Goal: Transaction & Acquisition: Purchase product/service

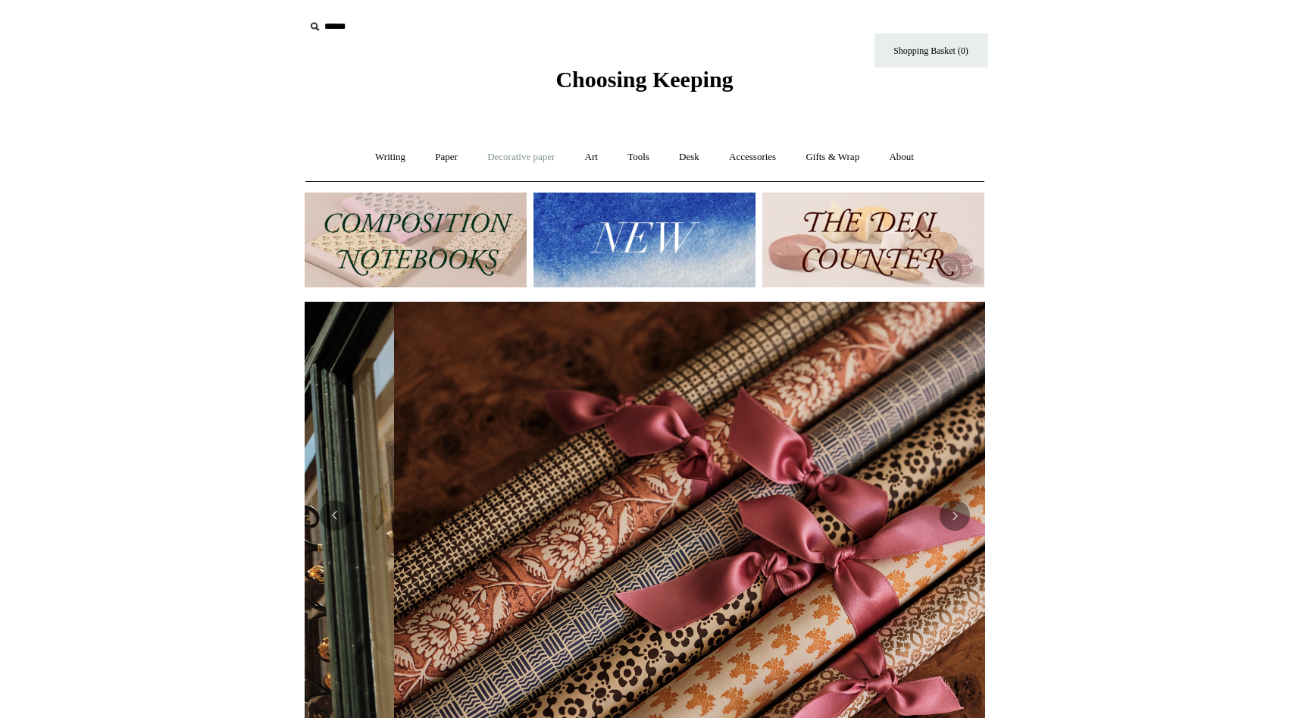
scroll to position [0, 1361]
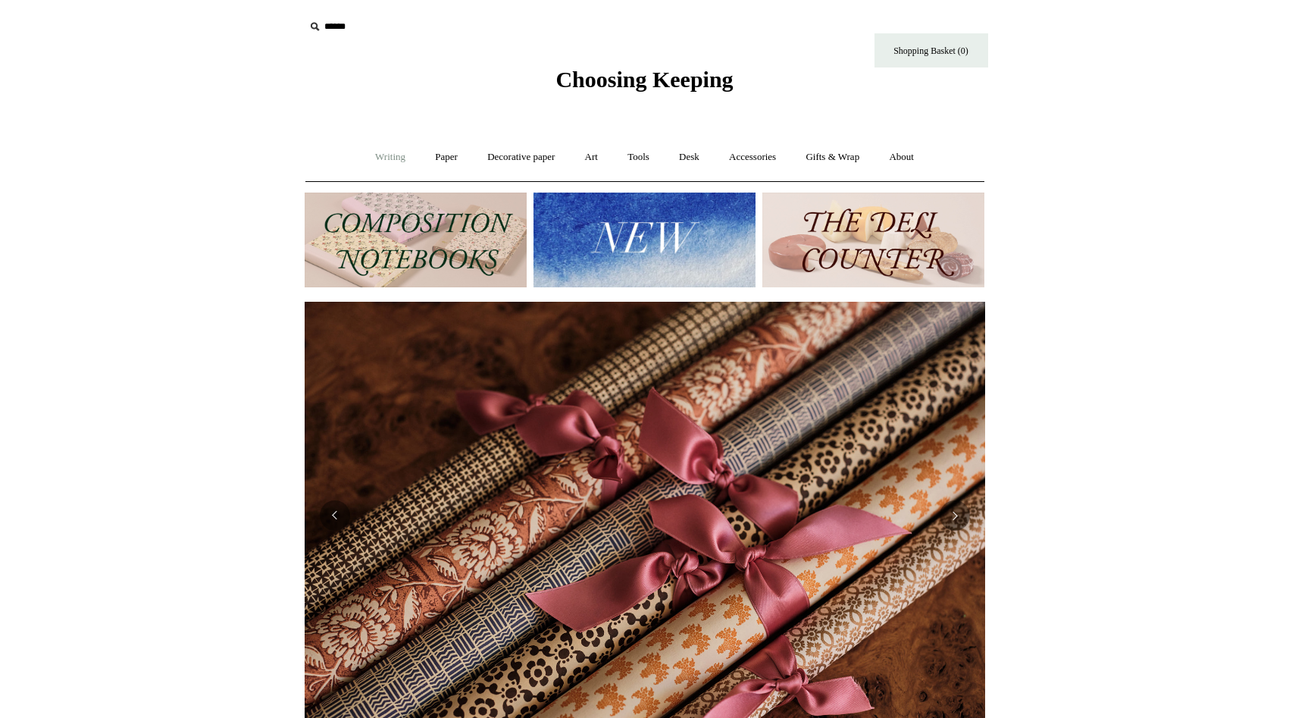
click at [393, 160] on link "Writing +" at bounding box center [391, 157] width 58 height 40
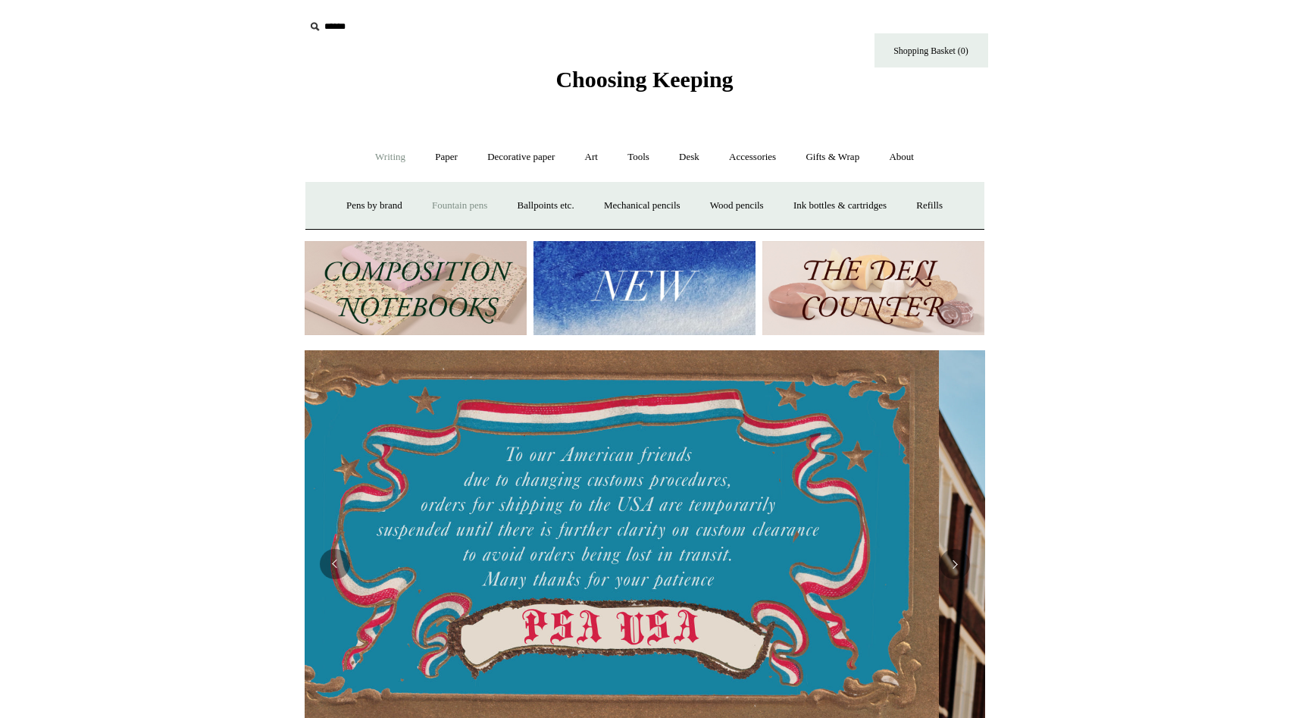
scroll to position [0, 0]
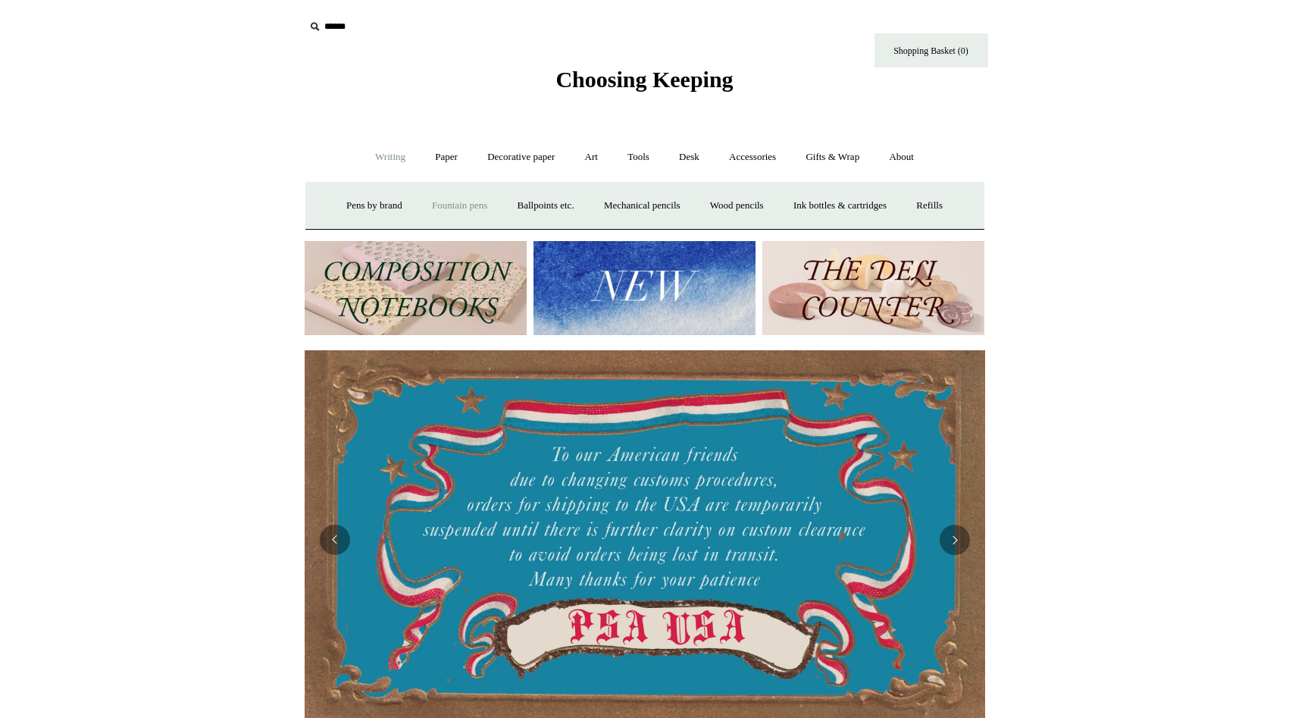
click at [455, 205] on link "Fountain pens +" at bounding box center [459, 206] width 83 height 40
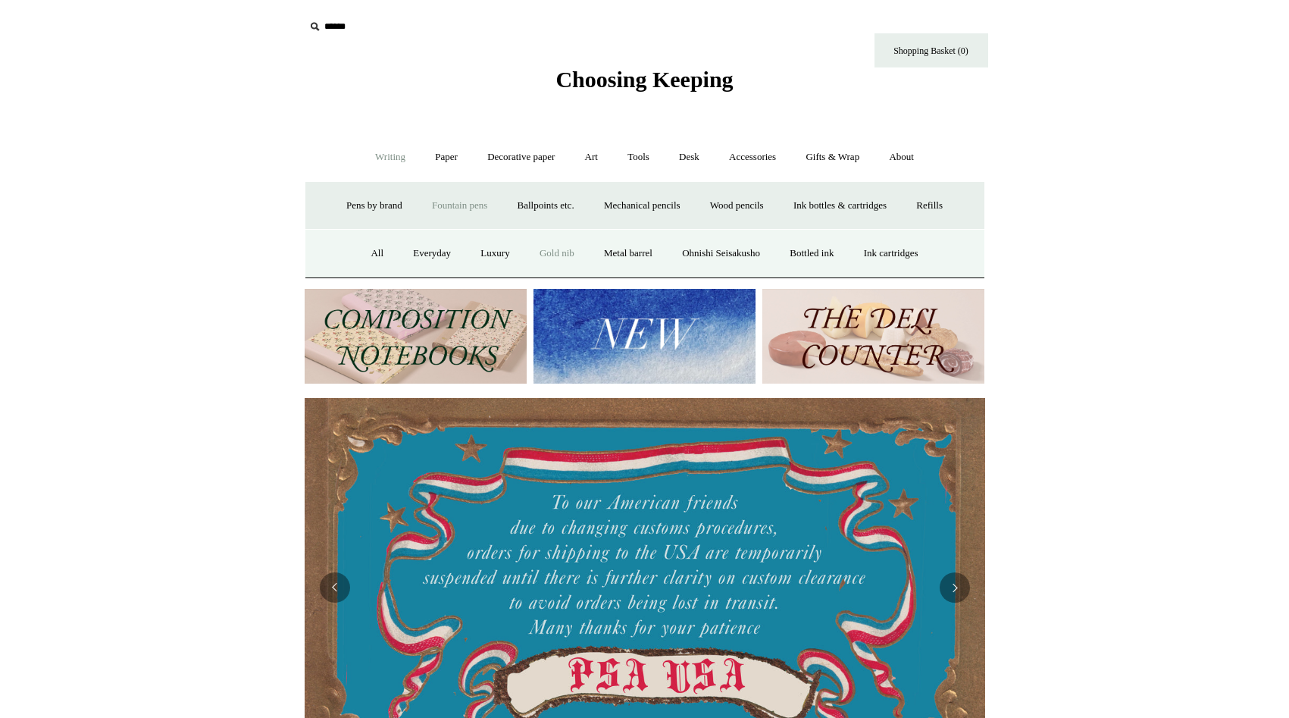
click at [547, 254] on link "Gold nib" at bounding box center [557, 253] width 62 height 40
click at [437, 344] on img at bounding box center [416, 336] width 222 height 95
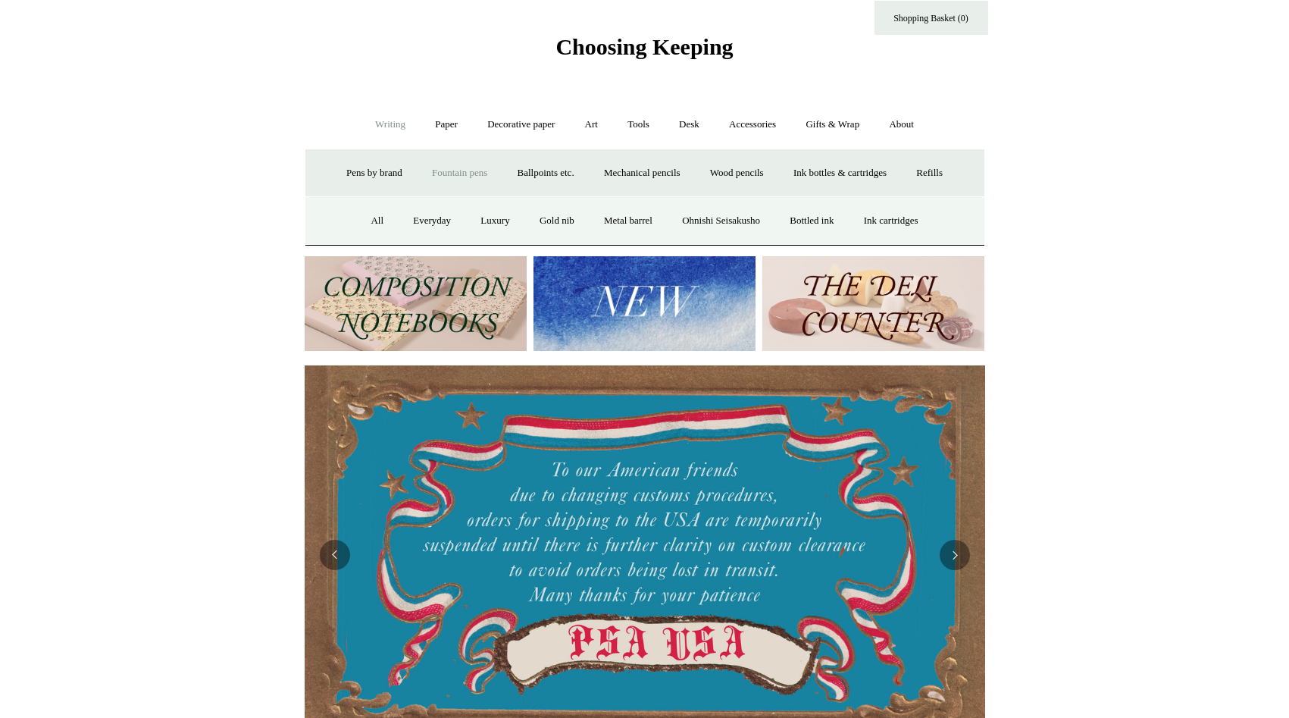
click at [637, 304] on img at bounding box center [645, 303] width 222 height 95
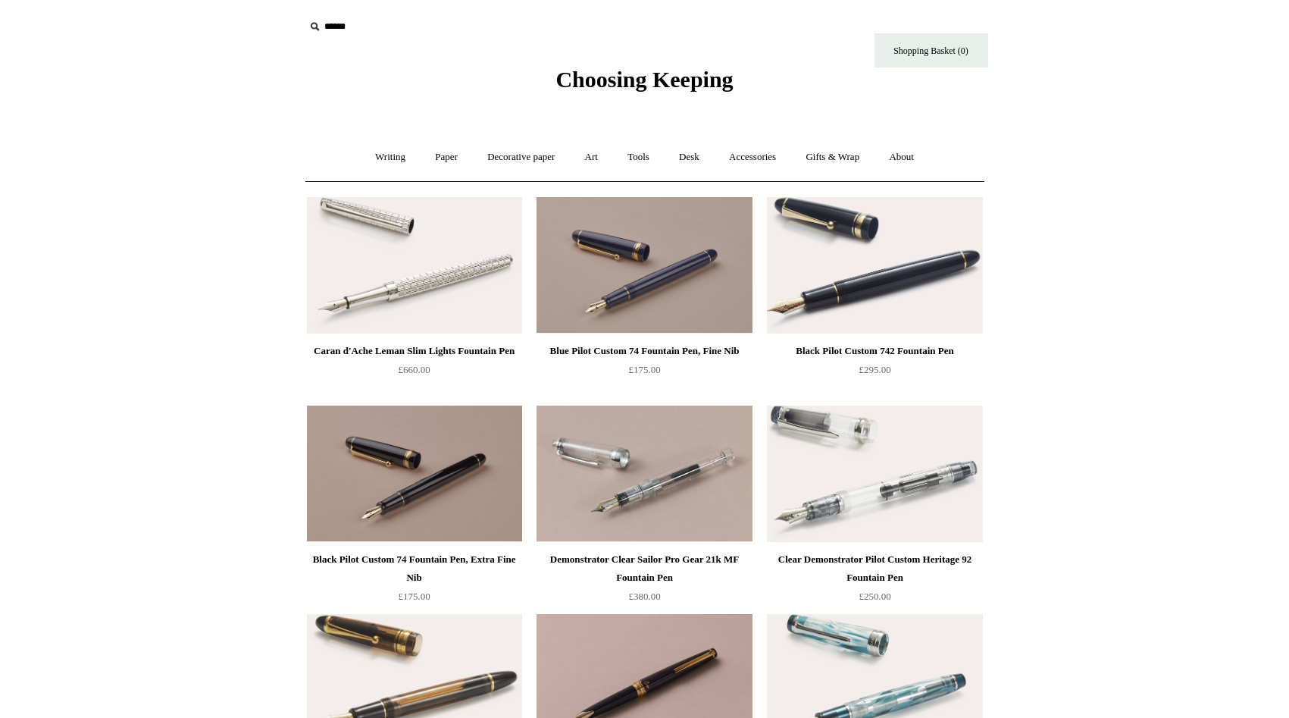
click at [660, 75] on span "Choosing Keeping" at bounding box center [644, 79] width 177 height 25
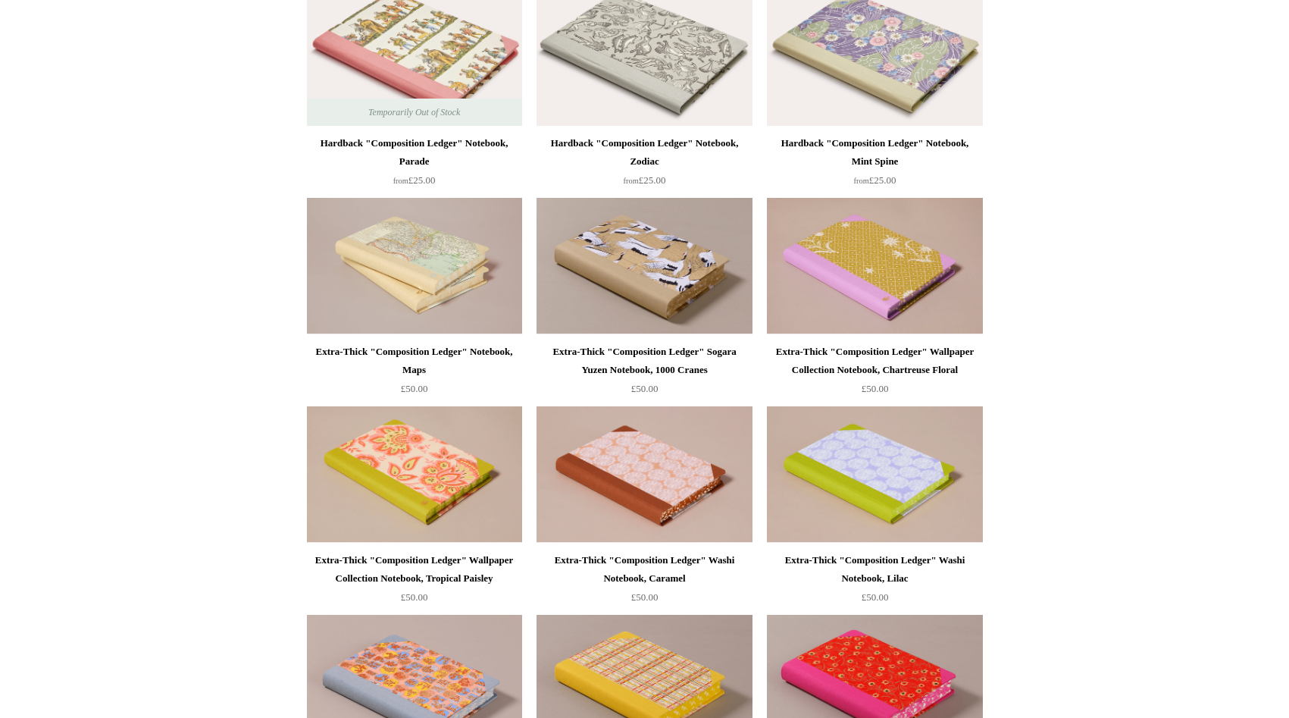
scroll to position [625, 0]
click at [650, 352] on div "Extra-Thick "Composition Ledger" Sogara Yuzen Notebook, 1000 Cranes" at bounding box center [644, 360] width 208 height 36
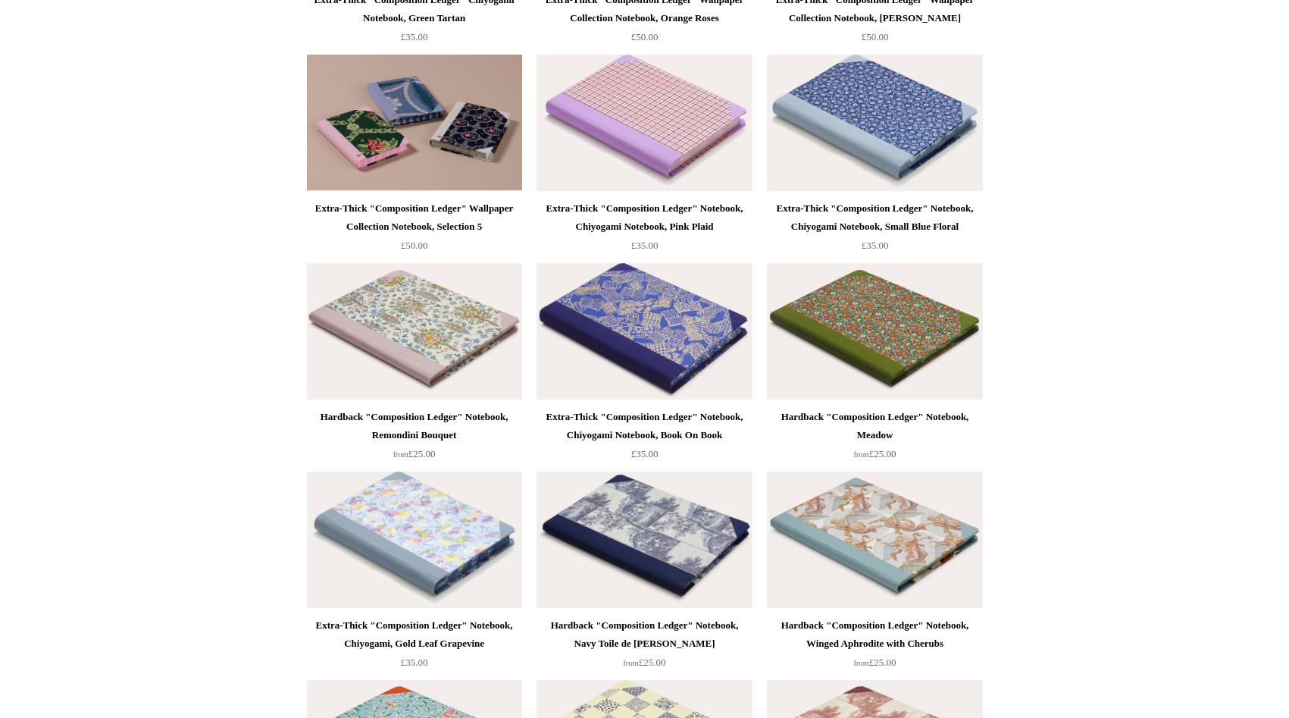
scroll to position [1608, 0]
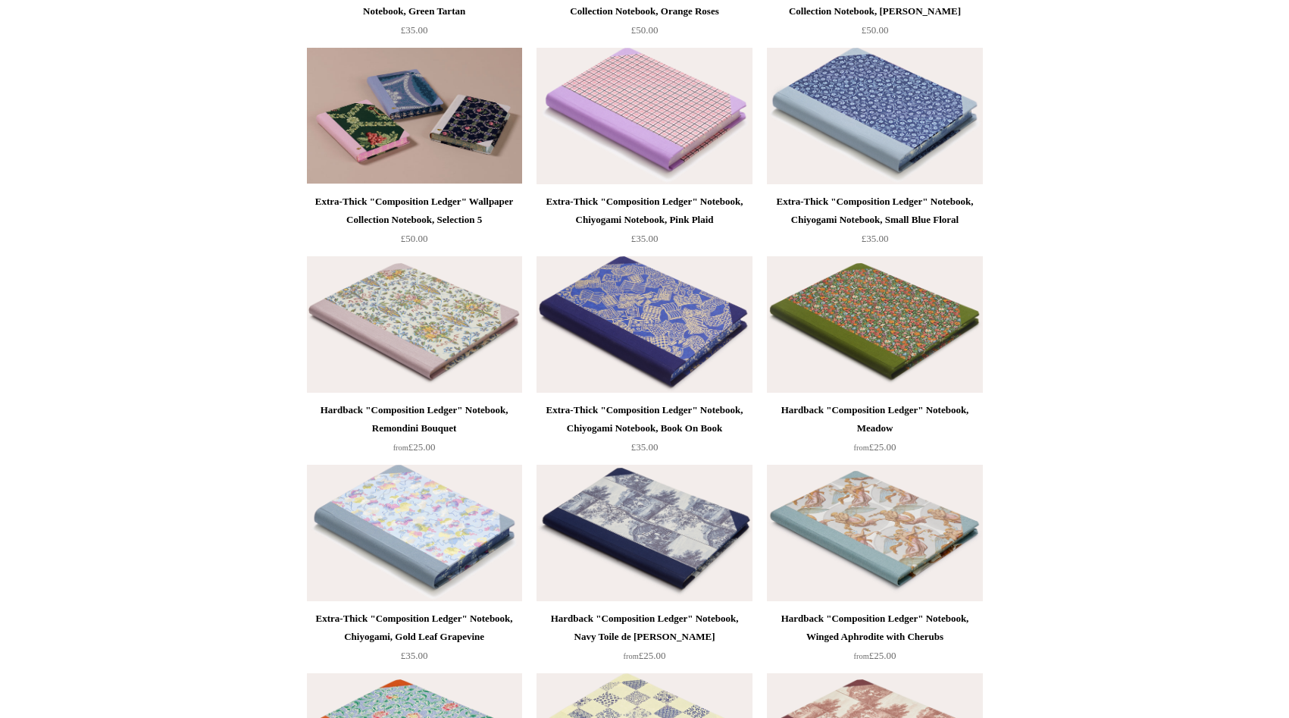
click at [649, 405] on div "Extra-Thick "Composition Ledger" Notebook, Chiyogami Notebook, Book On Book" at bounding box center [644, 419] width 208 height 36
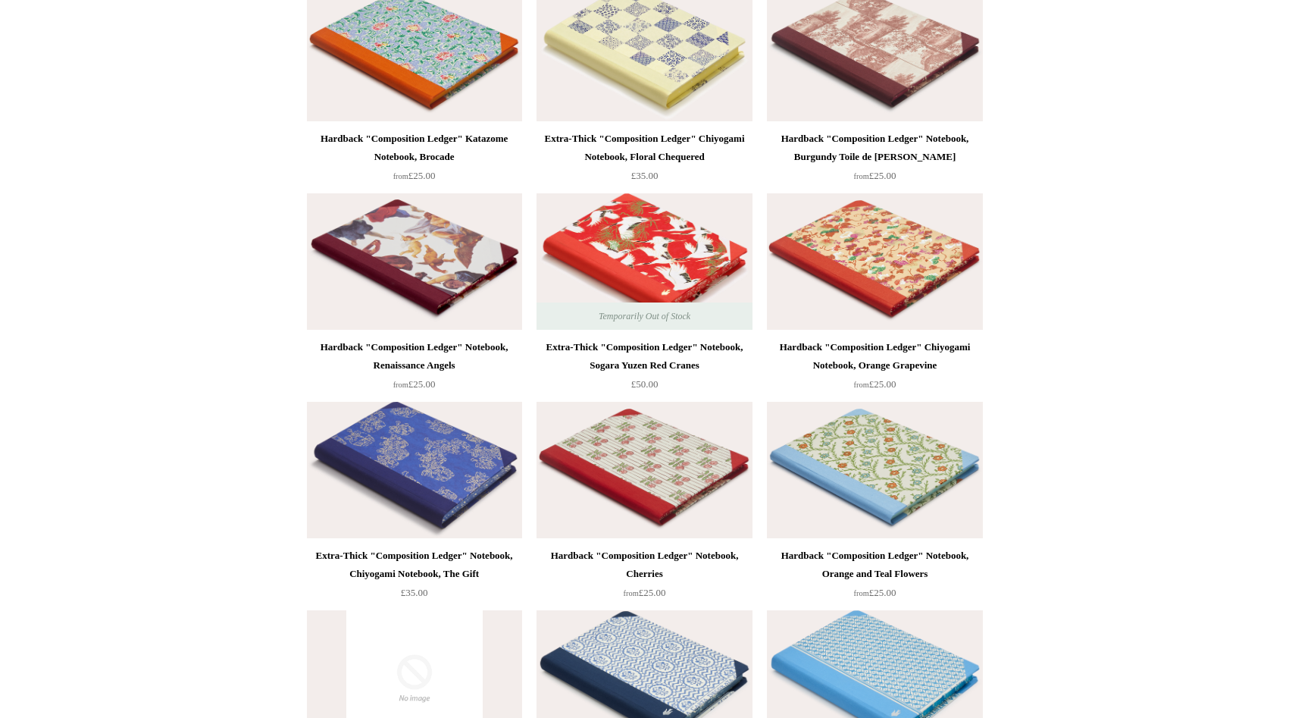
scroll to position [2355, 0]
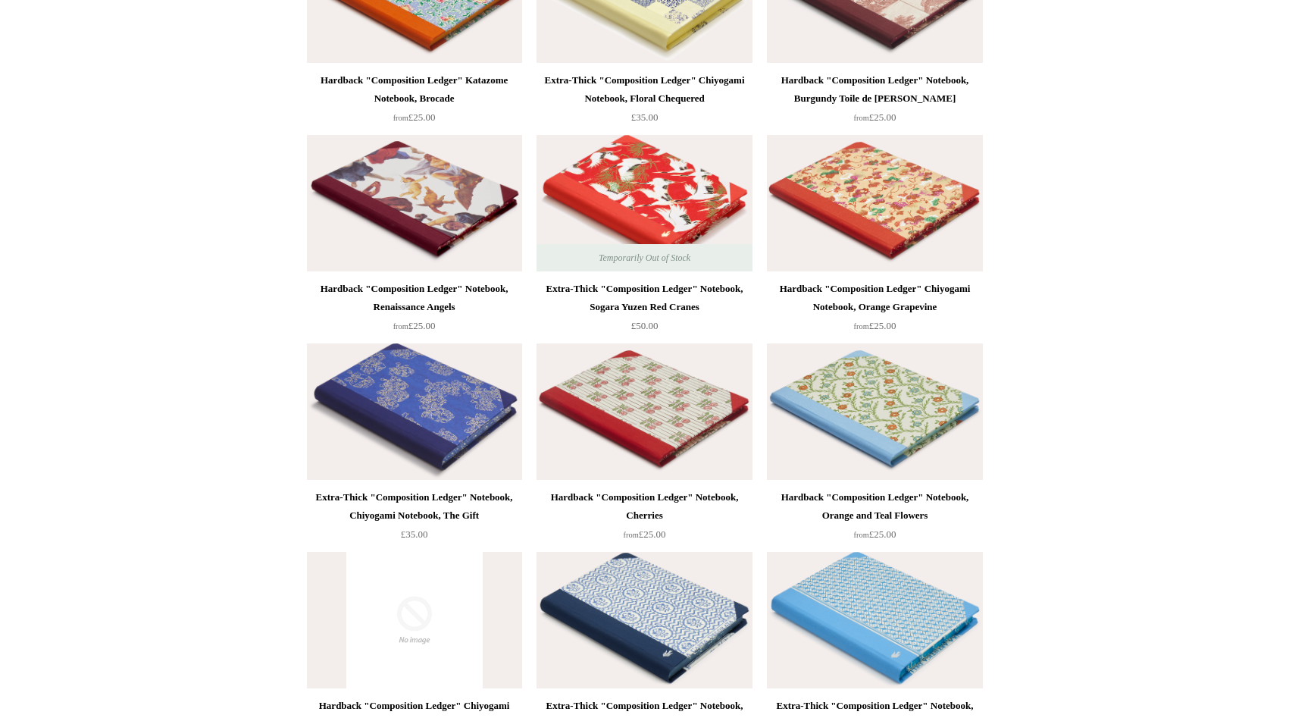
click at [425, 503] on div "Extra-Thick "Composition Ledger" Notebook, Chiyogami Notebook, The Gift" at bounding box center [415, 506] width 208 height 36
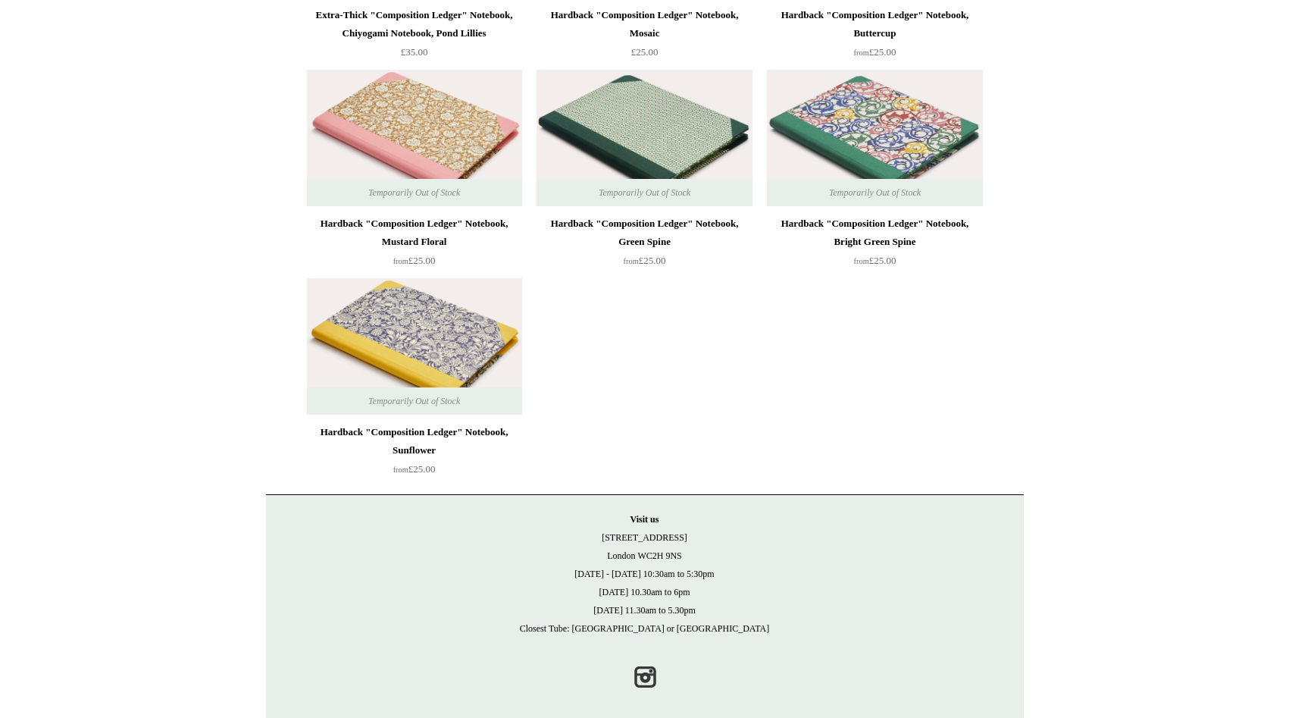
scroll to position [4310, 0]
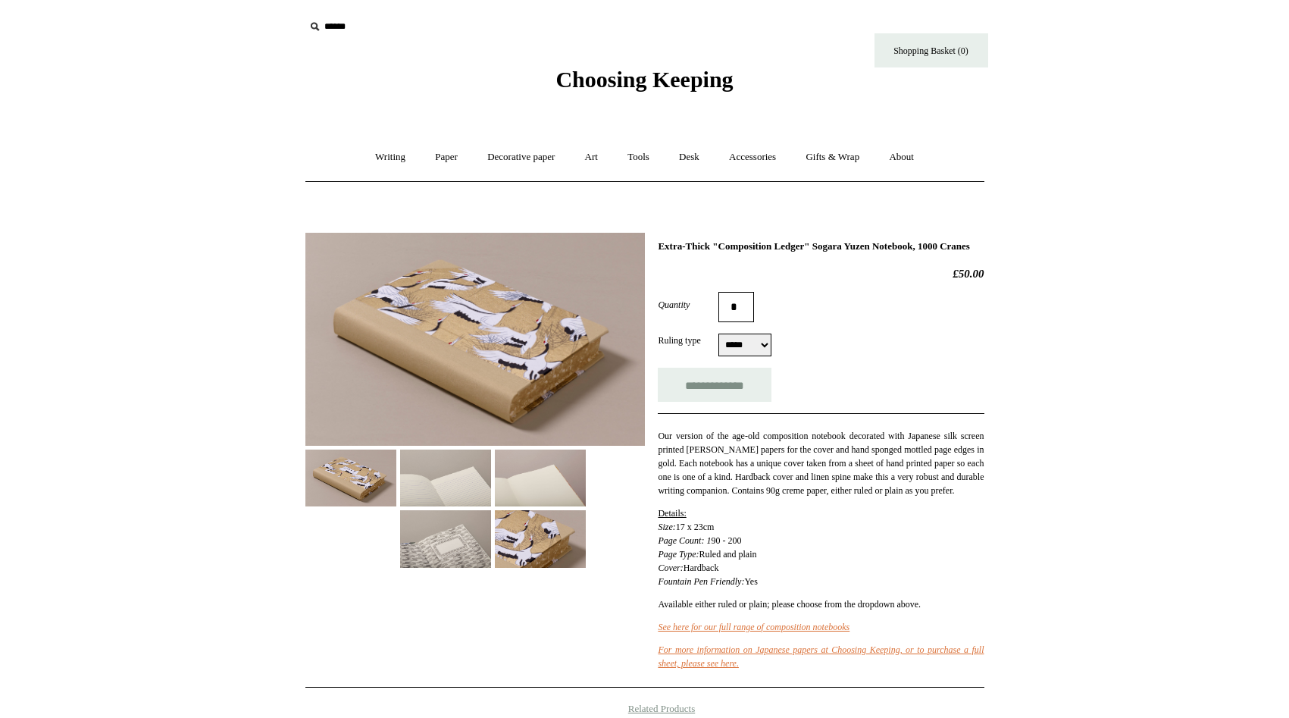
click at [451, 481] on img at bounding box center [445, 477] width 91 height 57
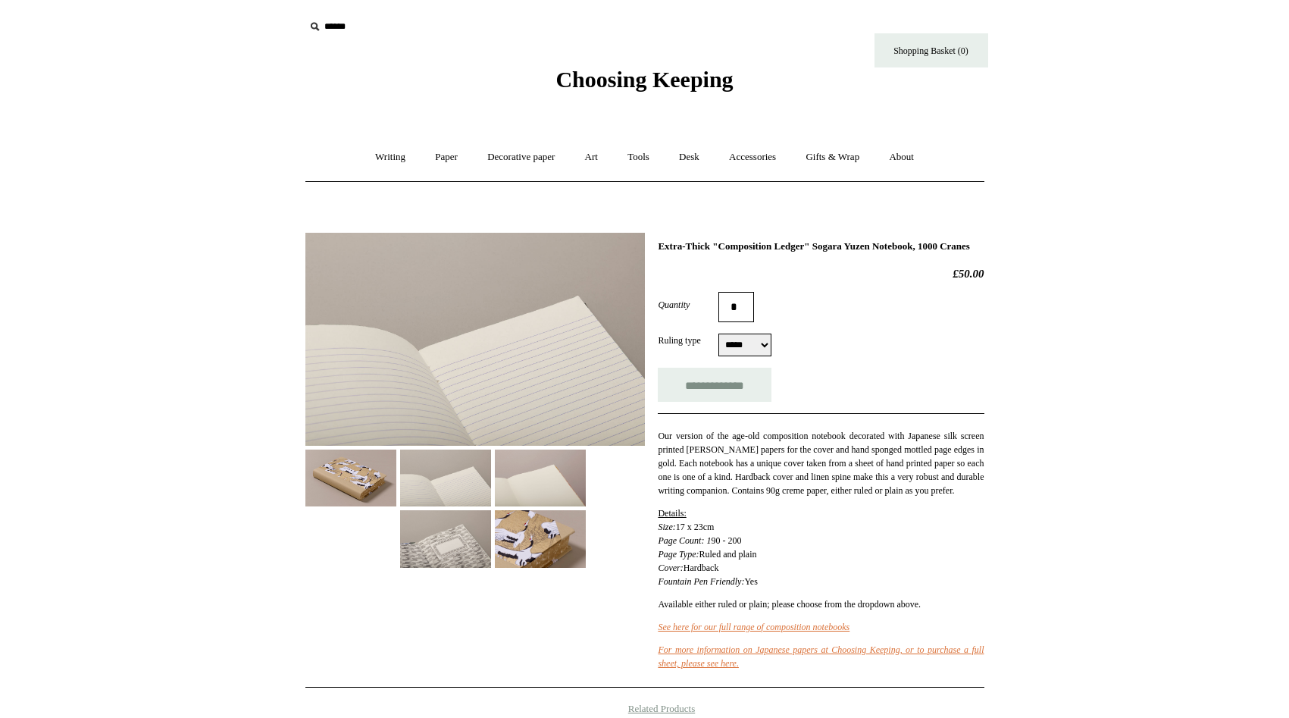
click at [546, 474] on img at bounding box center [540, 477] width 91 height 57
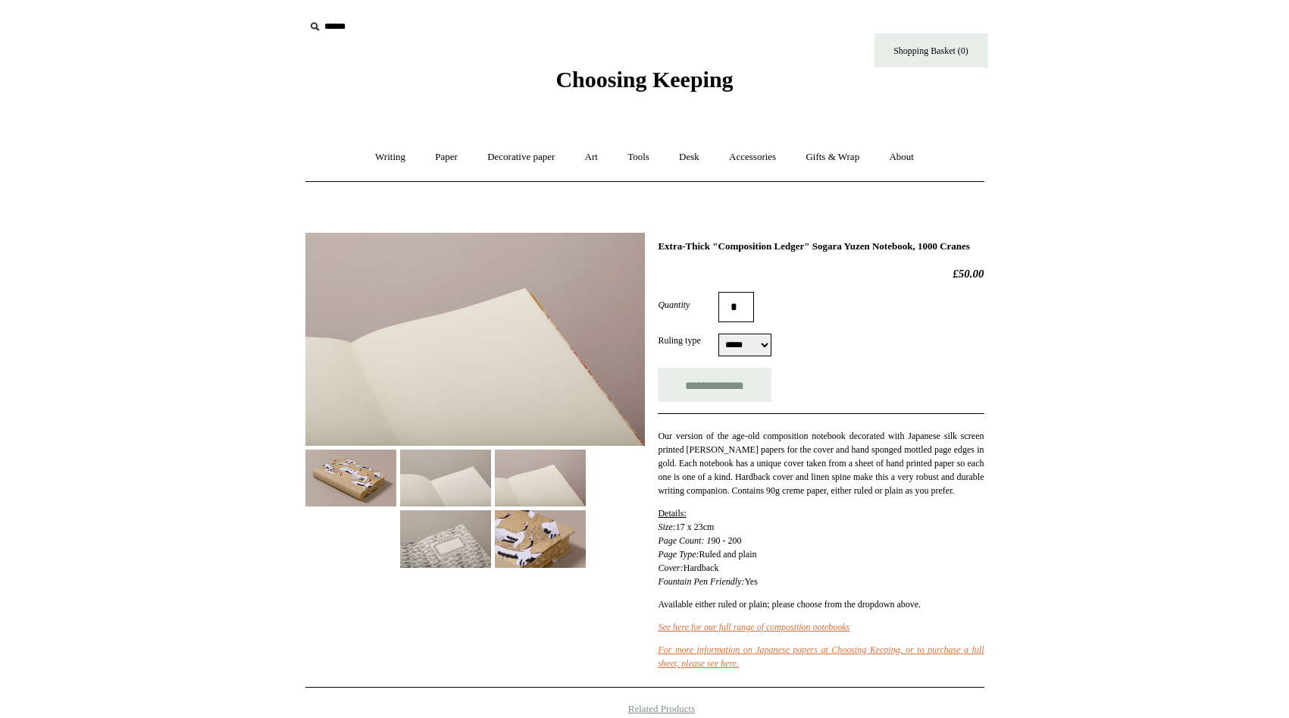
click at [460, 539] on img at bounding box center [445, 538] width 91 height 57
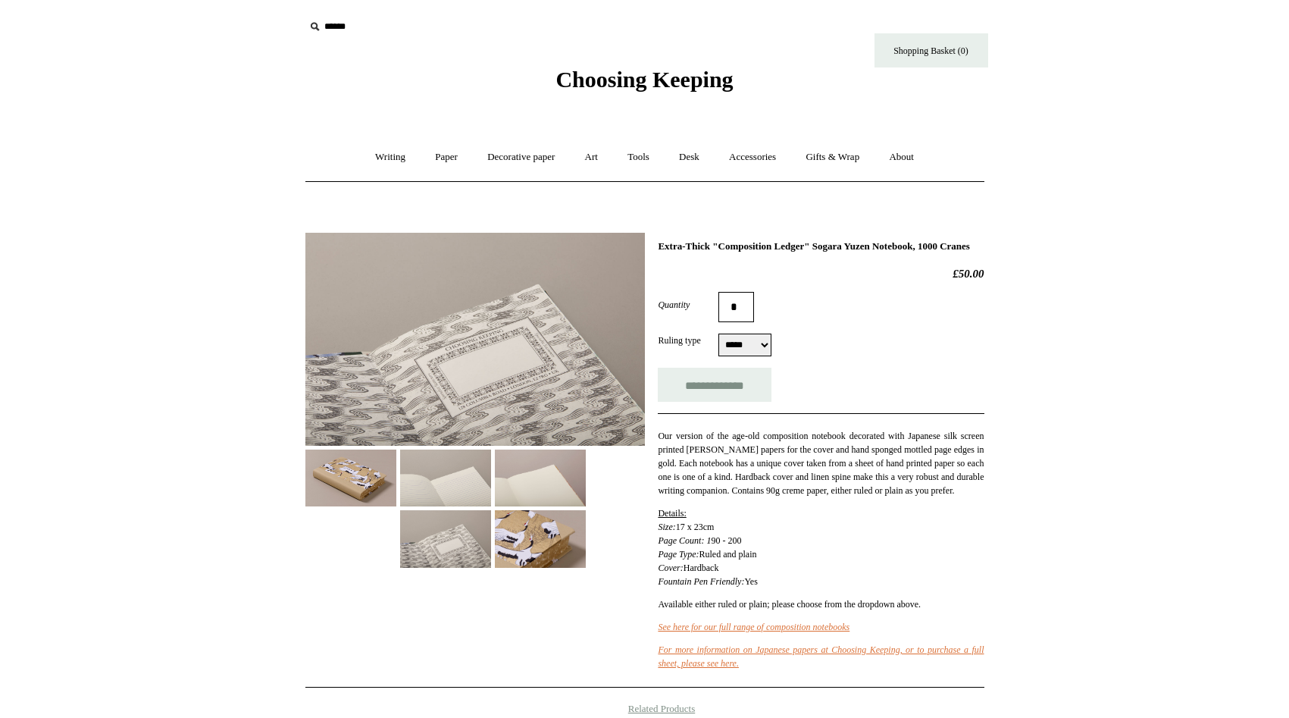
click at [524, 547] on img at bounding box center [540, 538] width 91 height 57
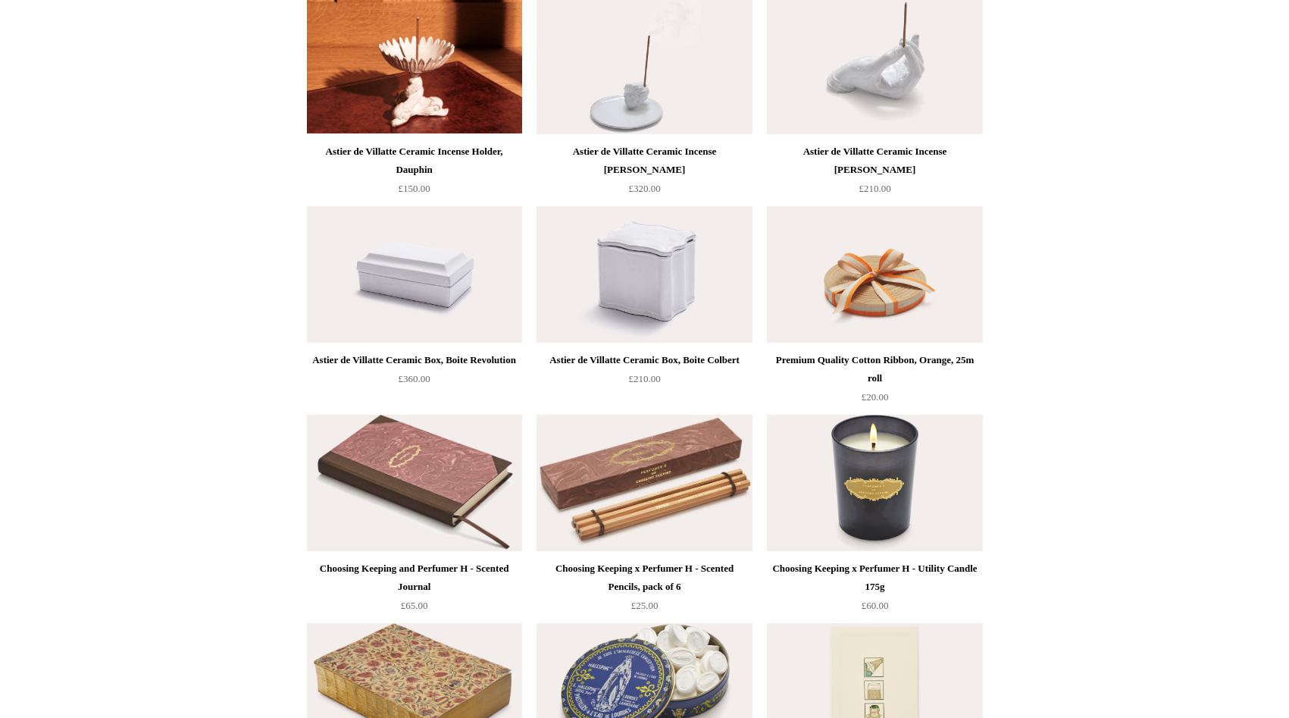
scroll to position [1474, 0]
